Goal: Task Accomplishment & Management: Manage account settings

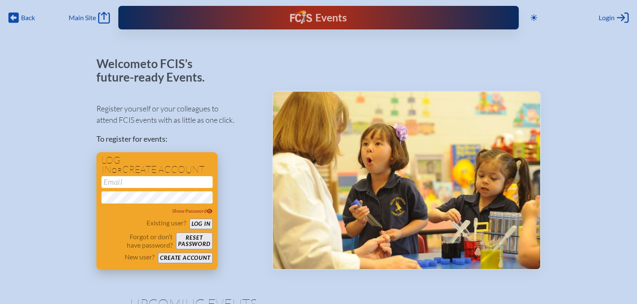
type input "[EMAIL_ADDRESS][DOMAIN_NAME]"
drag, startPoint x: 199, startPoint y: 225, endPoint x: 284, endPoint y: 183, distance: 94.7
click at [199, 226] on button "Log in" at bounding box center [200, 224] width 23 height 11
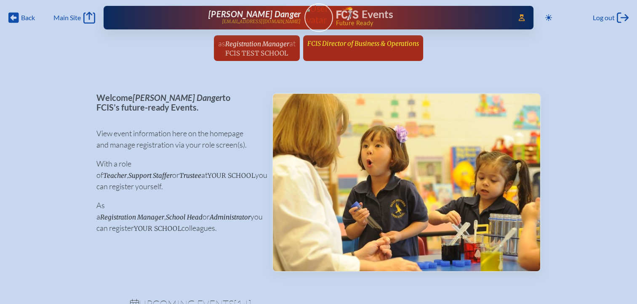
click at [343, 47] on span "FCIS Director of Business & Operations" at bounding box center [363, 44] width 112 height 8
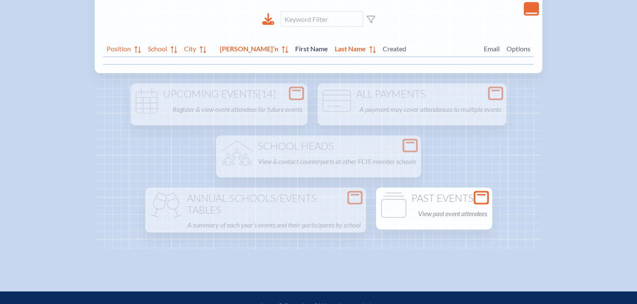
scroll to position [168, 0]
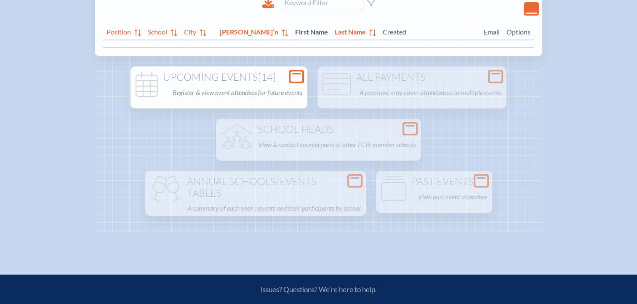
click at [297, 82] on div "Upcoming Events [14] Register & view event attendees for future events" at bounding box center [218, 85] width 173 height 27
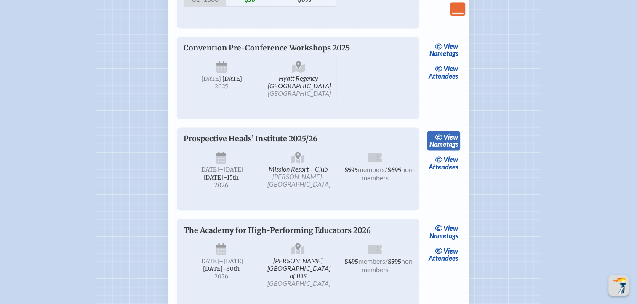
scroll to position [1213, 0]
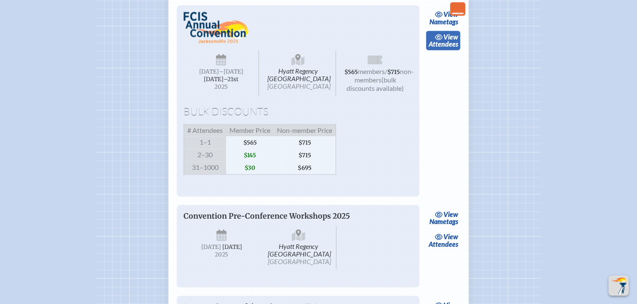
click at [453, 50] on link "view Attendees" at bounding box center [443, 40] width 34 height 19
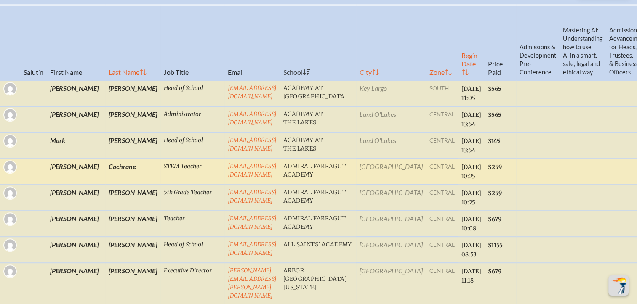
scroll to position [379, 0]
